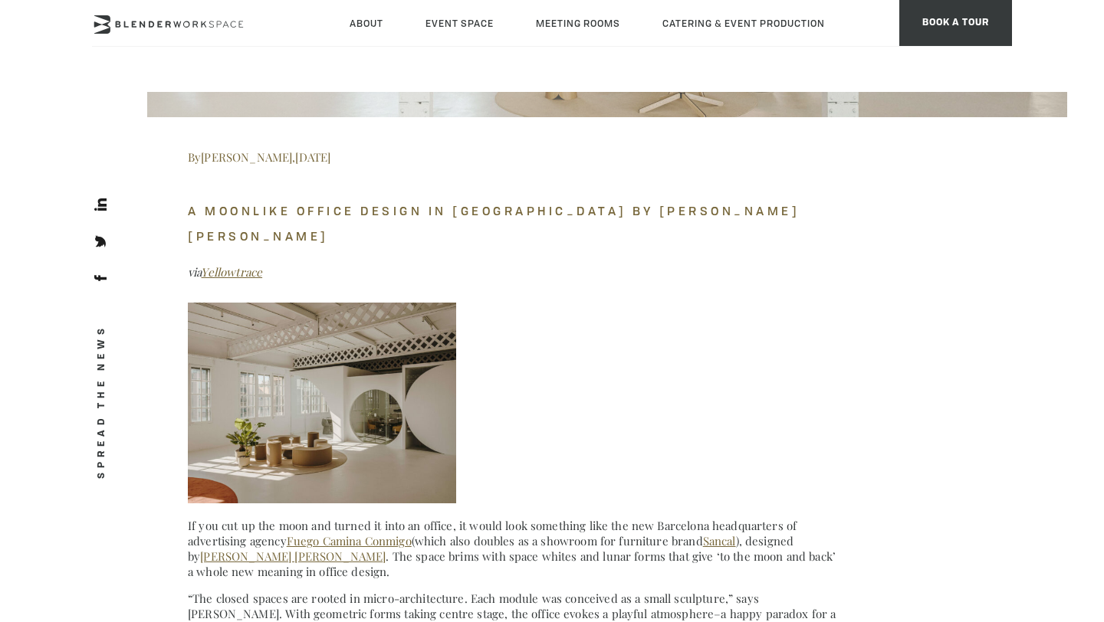
scroll to position [661, 0]
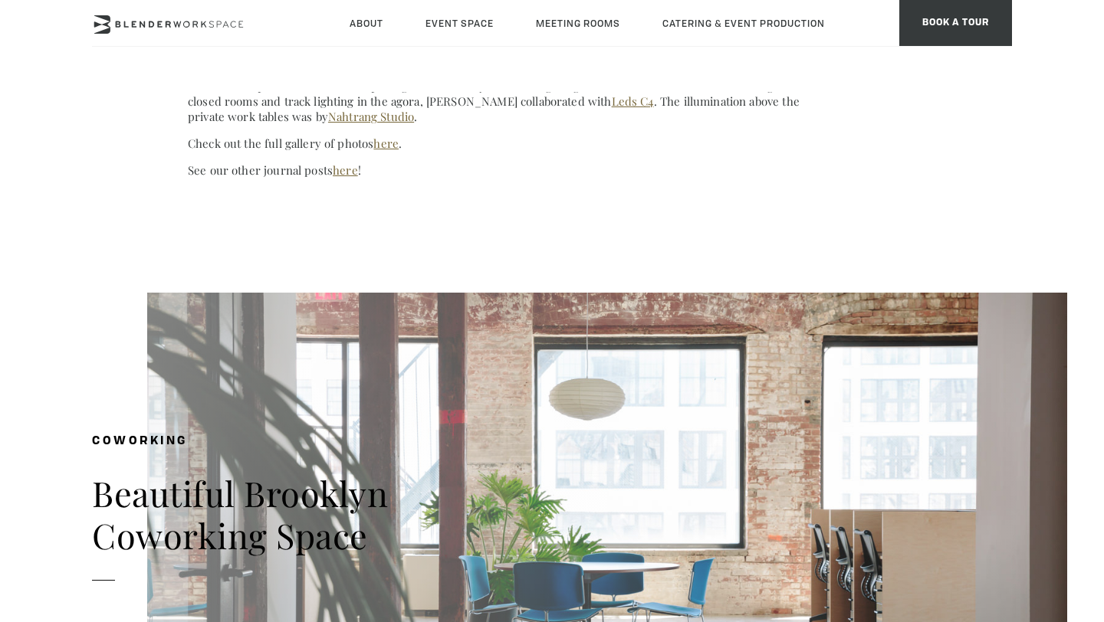
scroll to position [4314, 0]
